Goal: Check status: Check status

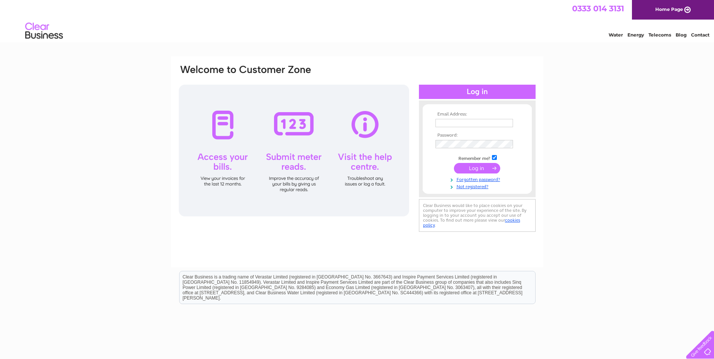
click at [468, 123] on input "text" at bounding box center [475, 123] width 78 height 8
paste input "Yvette.Marsden@gap.uk.com"
type input "Yvette.Marsden@gap.uk.com"
click at [468, 171] on input "submit" at bounding box center [477, 169] width 46 height 11
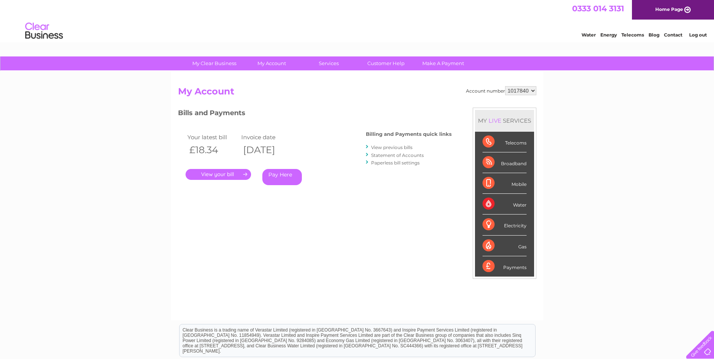
click at [530, 89] on select "1017840 1018692 1054771 1066257" at bounding box center [520, 90] width 31 height 9
select select "1018692"
click at [505, 86] on select "1017840 1018692 1054771 1066257" at bounding box center [520, 90] width 31 height 9
click at [521, 91] on select "1017840 1018692 1054771 1066257" at bounding box center [520, 90] width 31 height 9
select select "1054771"
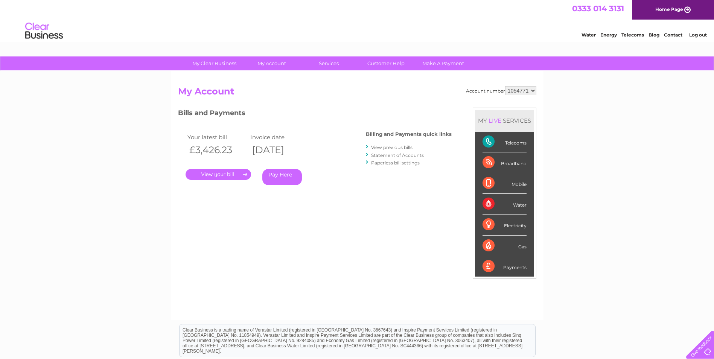
click at [505, 86] on select "1017840 1018692 1054771 1066257" at bounding box center [520, 90] width 31 height 9
click at [522, 91] on select "1017840 1018692 1054771 1066257" at bounding box center [520, 90] width 31 height 9
select select "1066257"
click at [505, 86] on select "1017840 1018692 1054771 1066257" at bounding box center [520, 90] width 31 height 9
click at [699, 35] on link "Log out" at bounding box center [698, 35] width 18 height 6
